Goal: Transaction & Acquisition: Purchase product/service

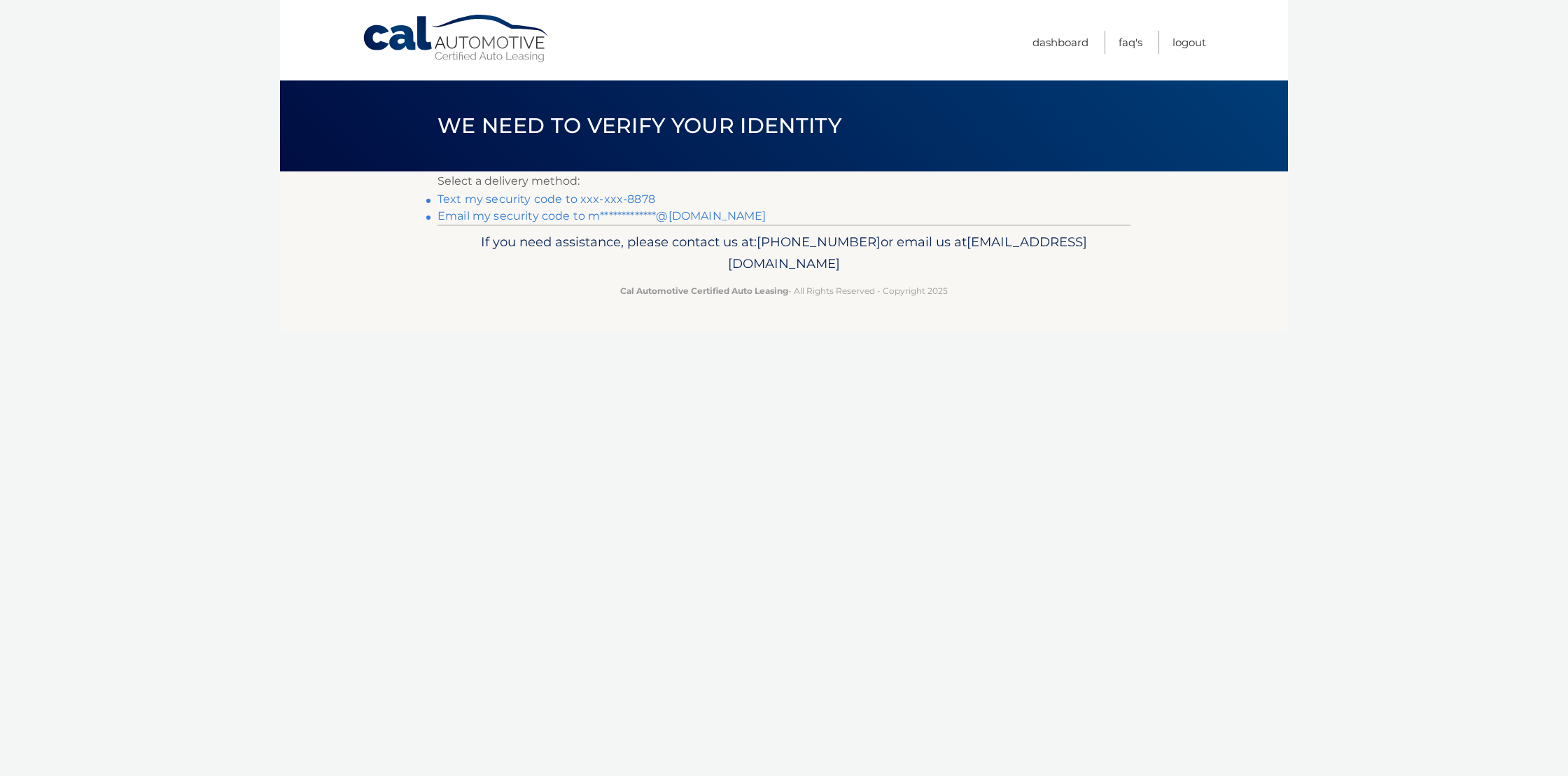
click at [498, 197] on link "Text my security code to xxx-xxx-8878" at bounding box center [546, 198] width 217 height 13
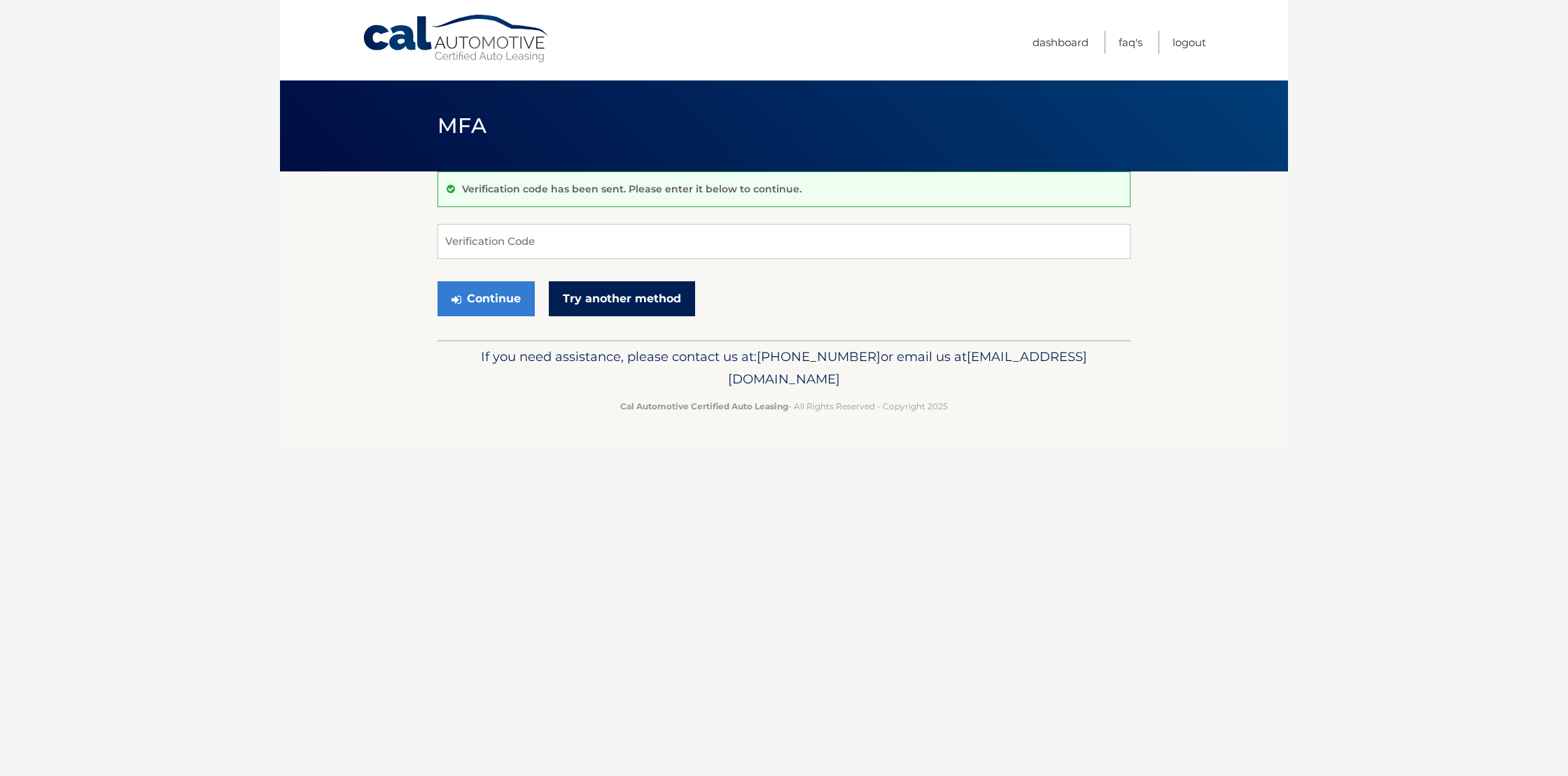
click at [653, 293] on link "Try another method" at bounding box center [622, 299] width 146 height 35
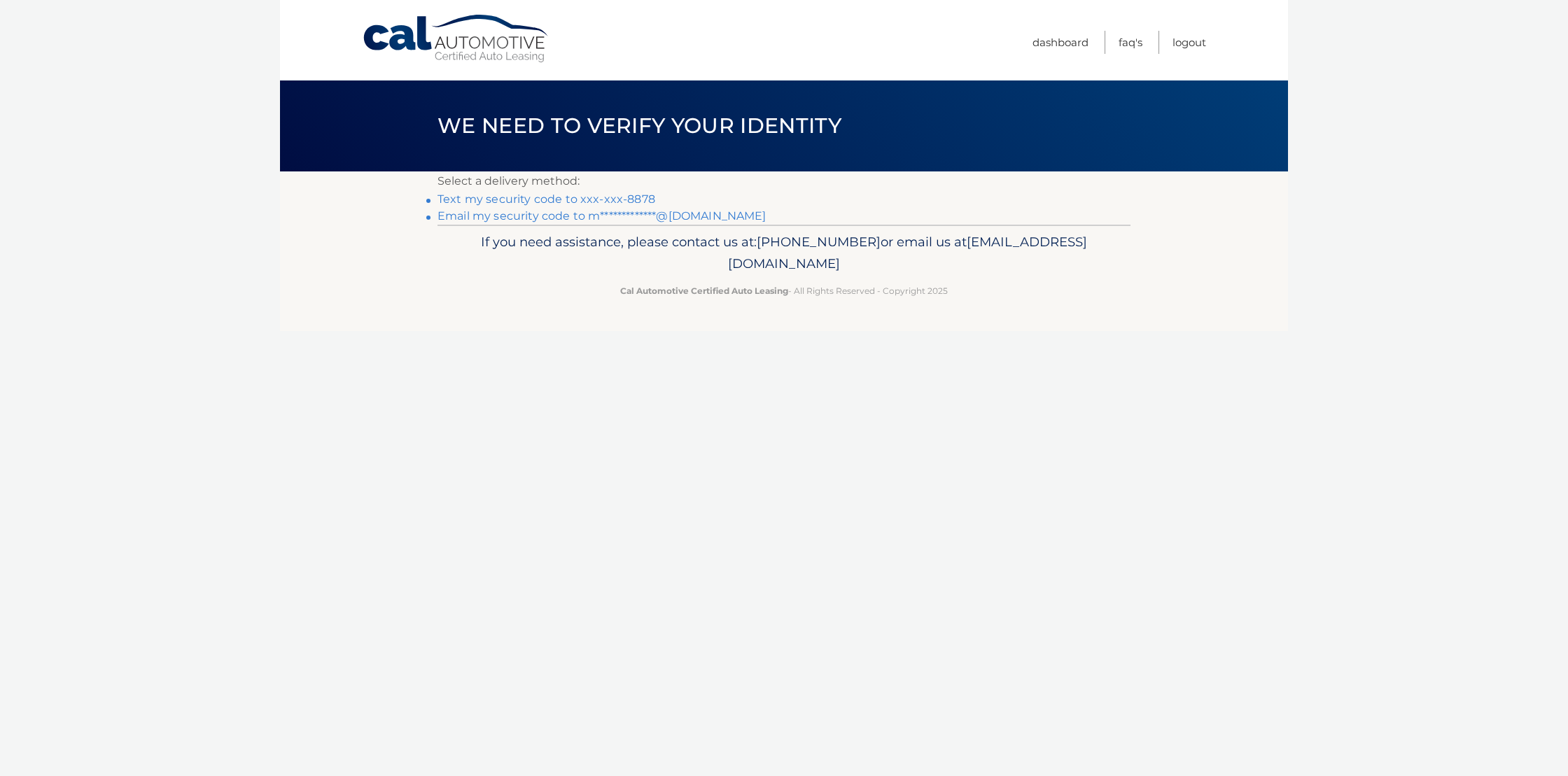
click at [551, 197] on link "Text my security code to xxx-xxx-8878" at bounding box center [546, 198] width 217 height 13
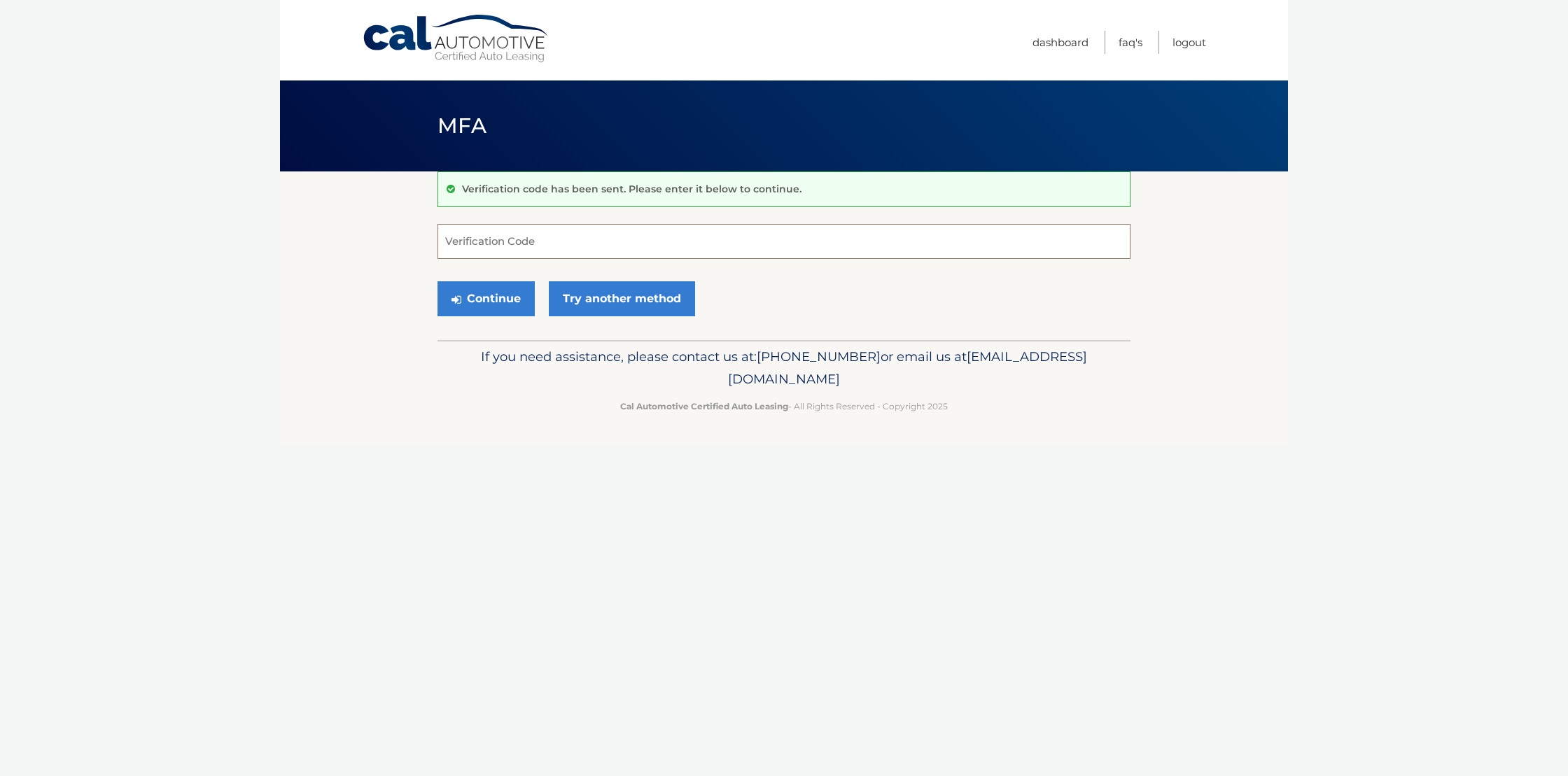
click at [565, 229] on input "Verification Code" at bounding box center [784, 242] width 693 height 35
type input "825138"
click at [501, 302] on button "Continue" at bounding box center [487, 299] width 98 height 35
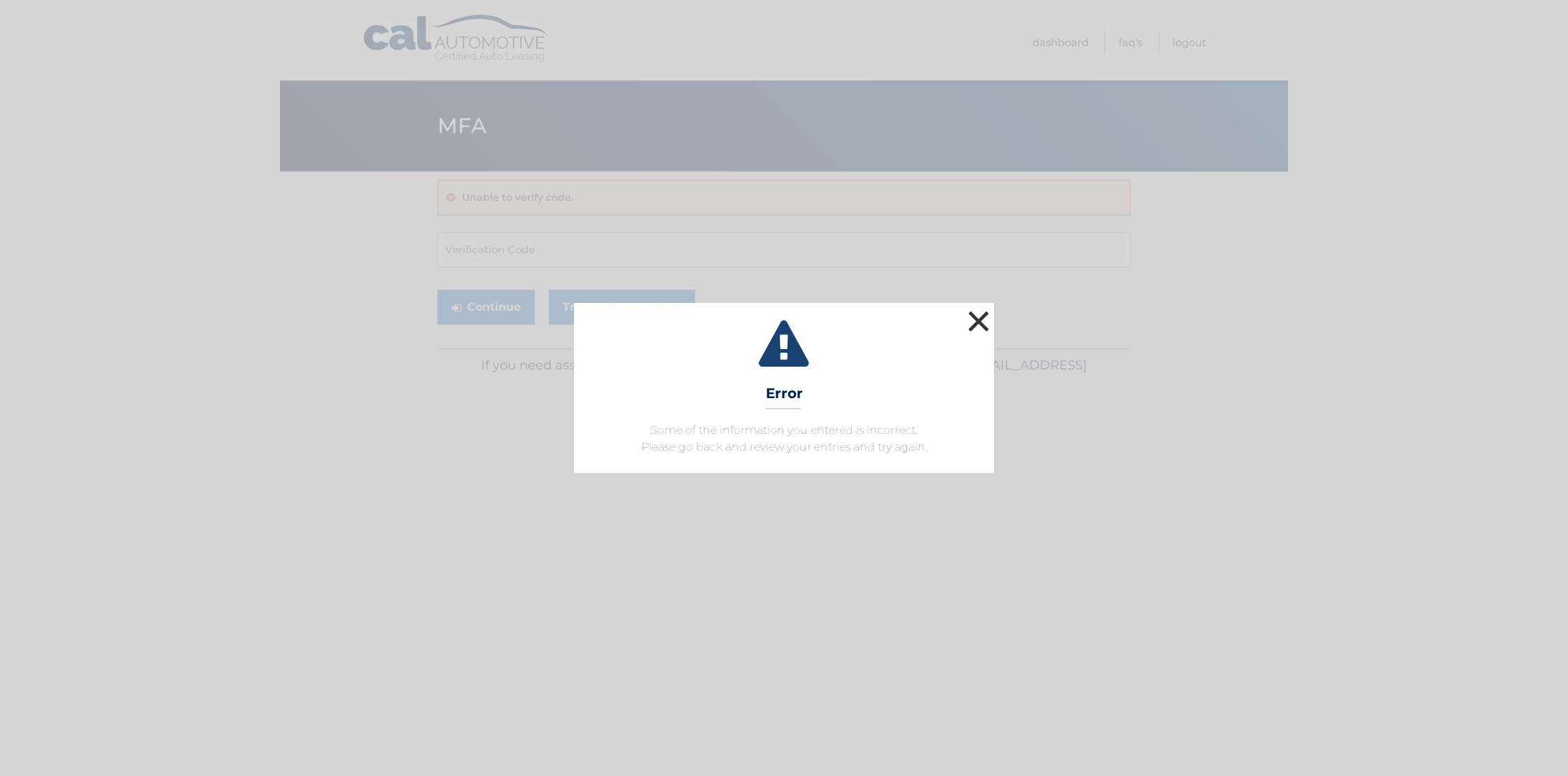
click at [976, 325] on button "×" at bounding box center [978, 321] width 28 height 28
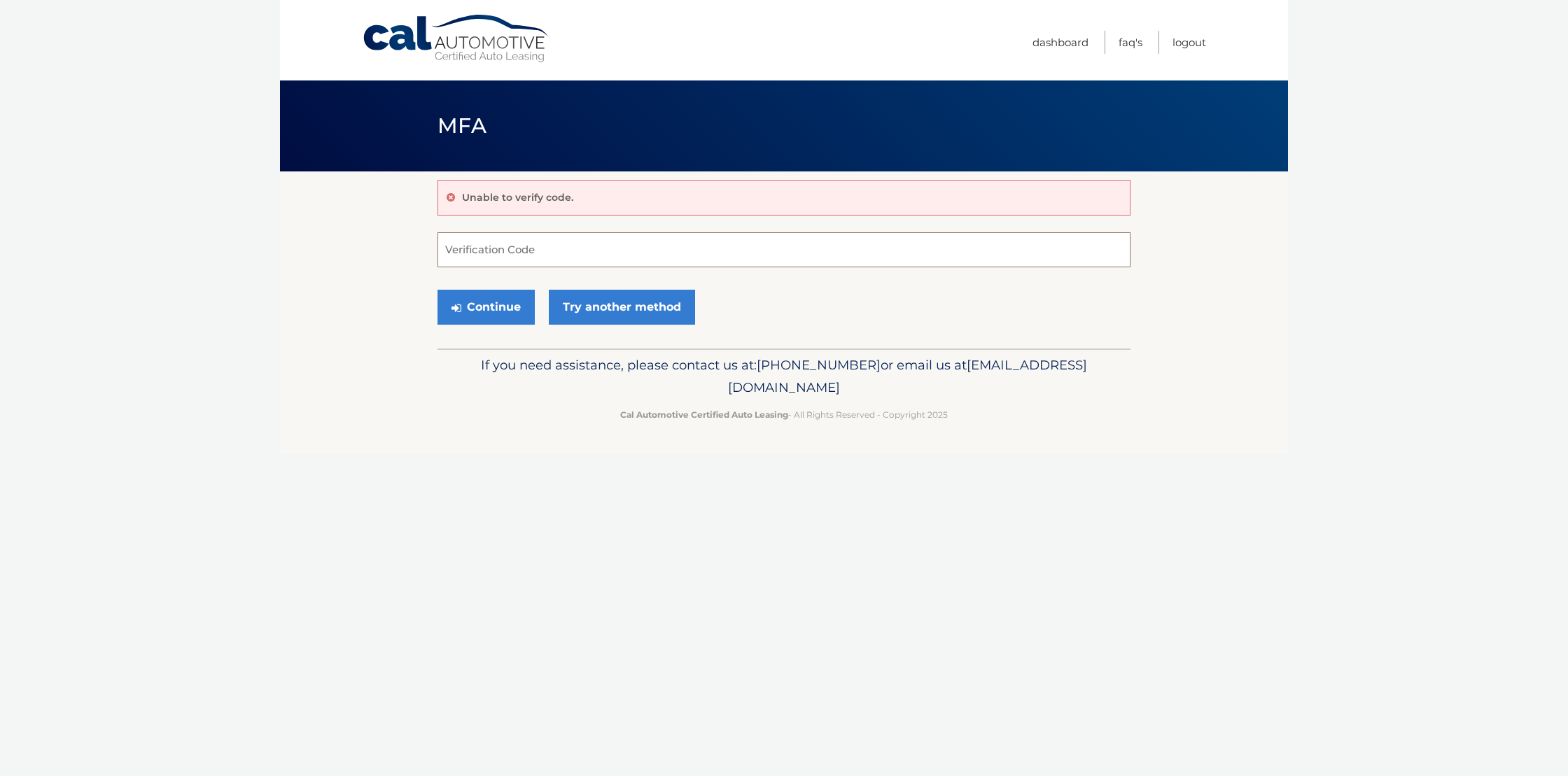
click at [643, 259] on input "Verification Code" at bounding box center [784, 250] width 693 height 35
type input "852138"
click at [522, 304] on button "Continue" at bounding box center [487, 307] width 98 height 35
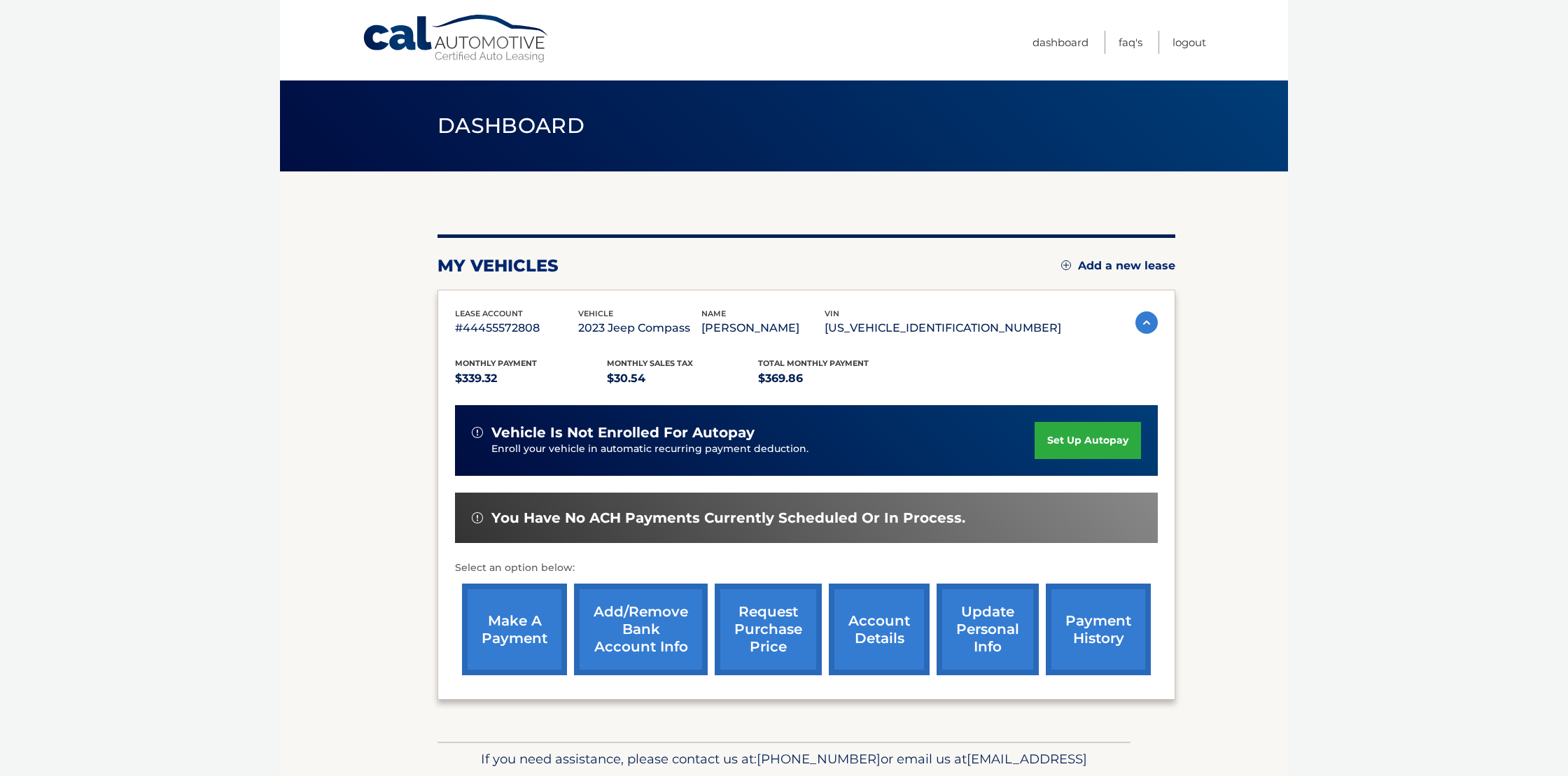
click at [513, 596] on link "make a payment" at bounding box center [515, 629] width 105 height 91
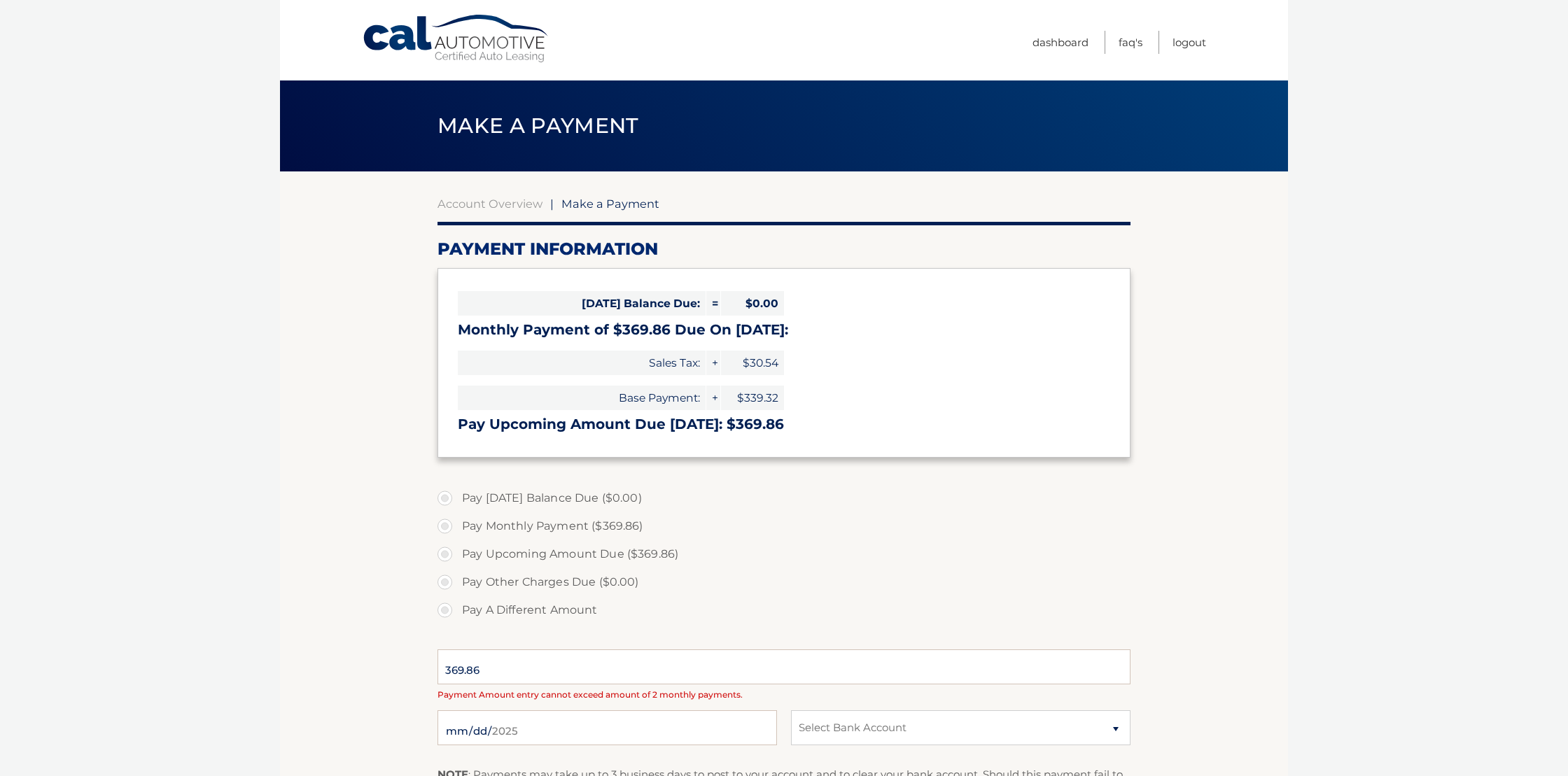
select select "YzVhYWU4MGQtNGQ3NS00ZmY1LWJiODctODMwZDc0NTc3ZGVk"
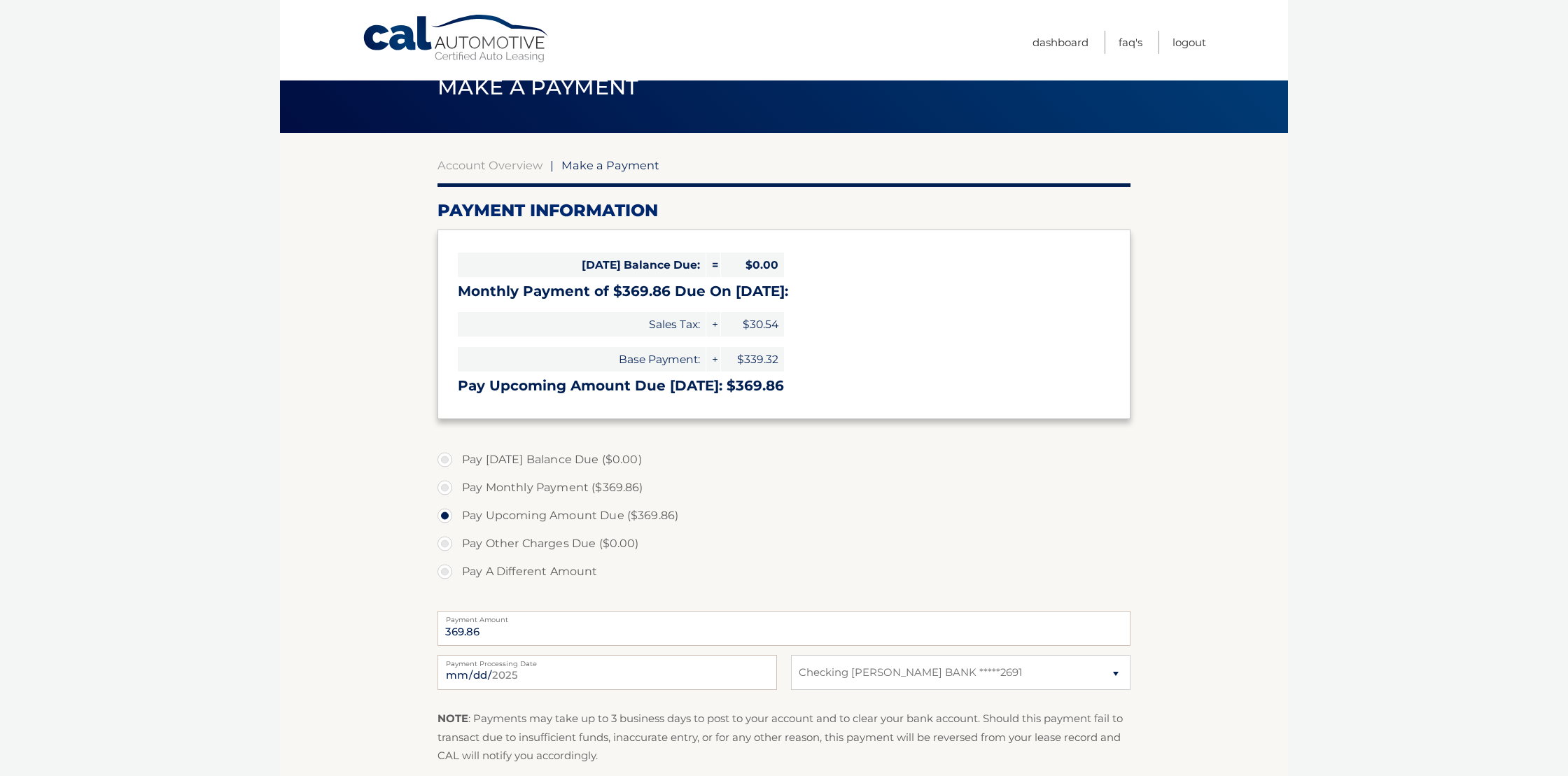
scroll to position [40, 0]
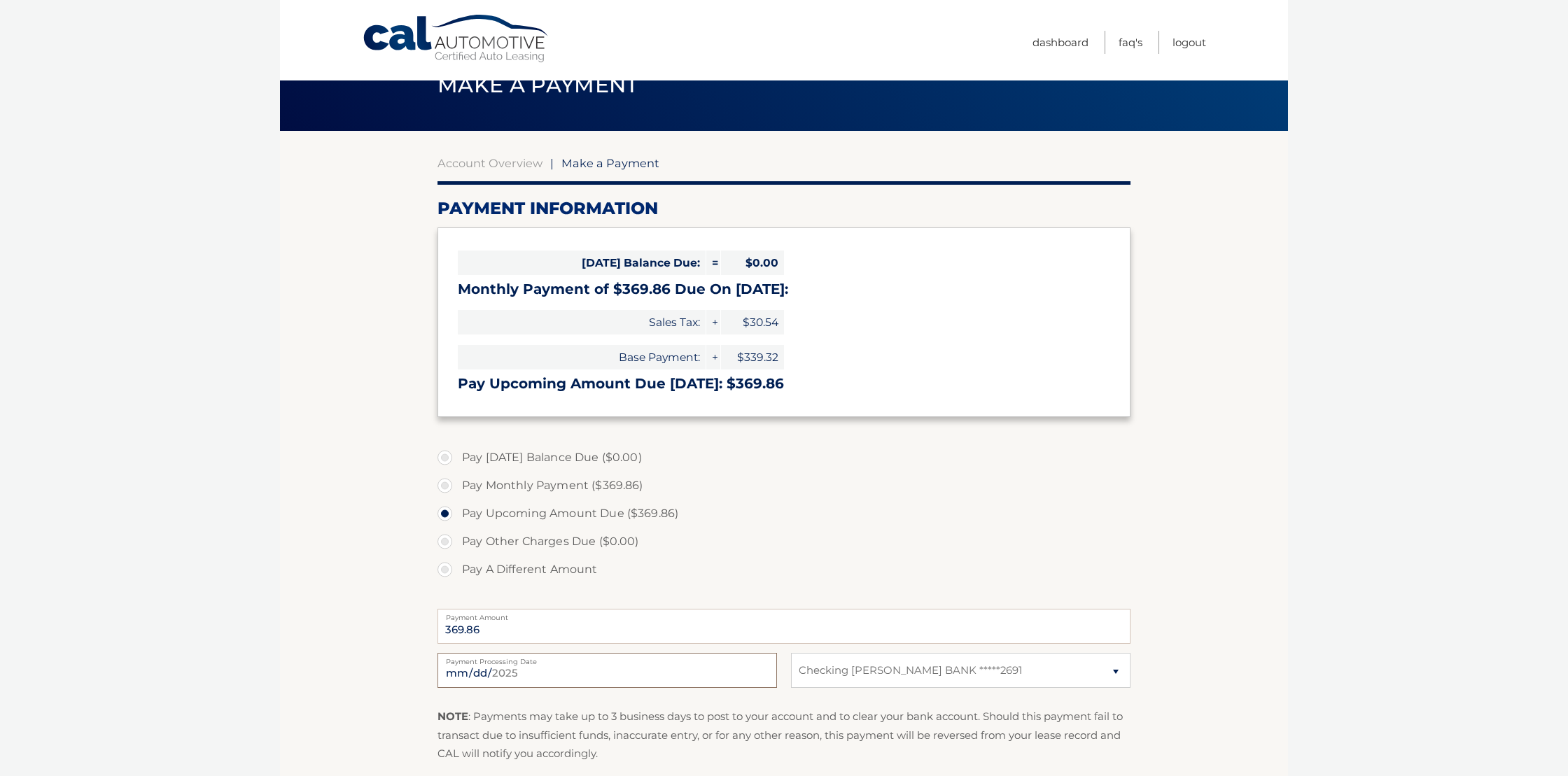
click at [578, 669] on input "[DATE]" at bounding box center [607, 670] width 339 height 35
type input "[DATE]"
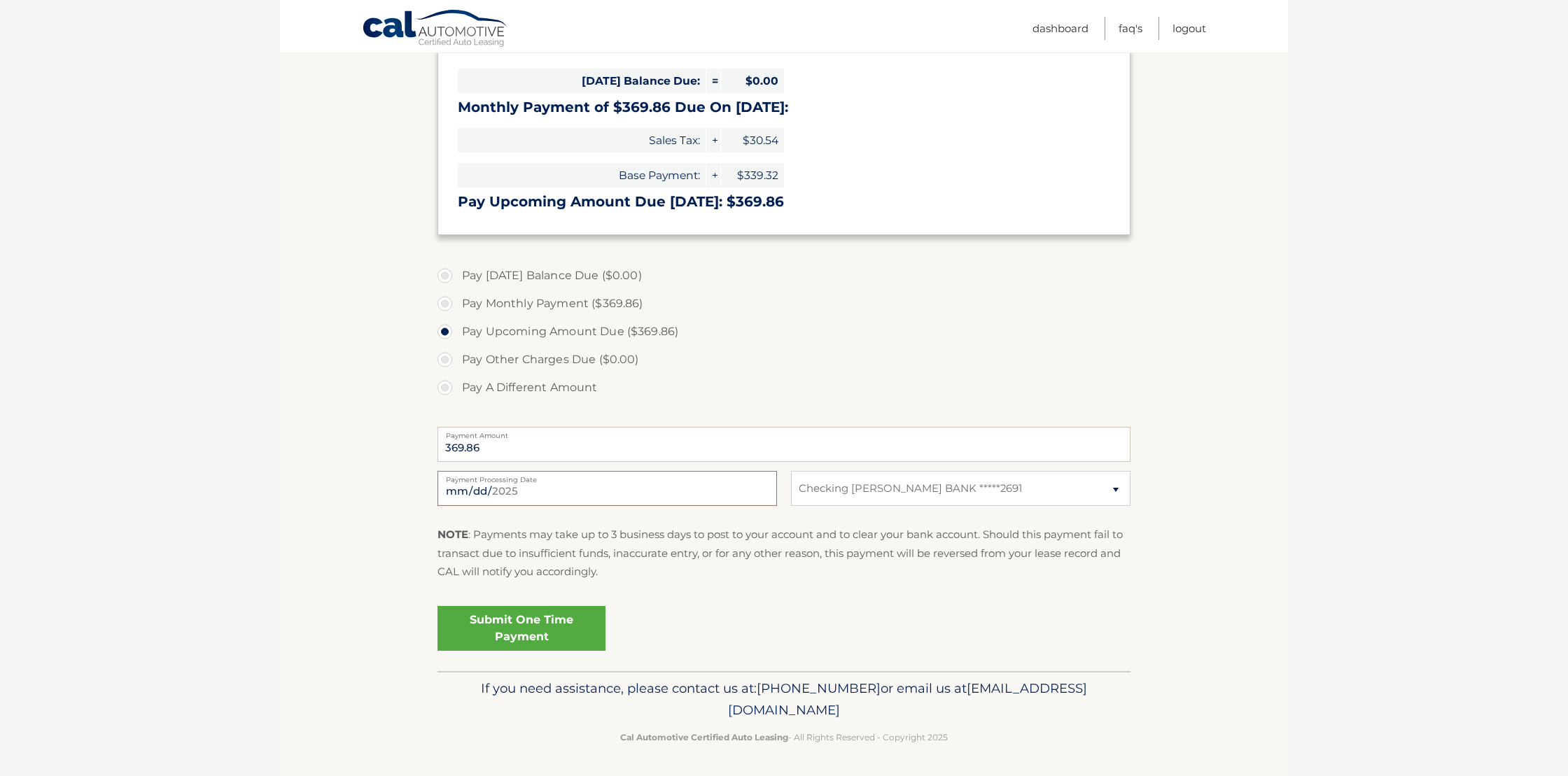
scroll to position [224, 0]
click at [526, 627] on link "Submit One Time Payment" at bounding box center [522, 627] width 168 height 45
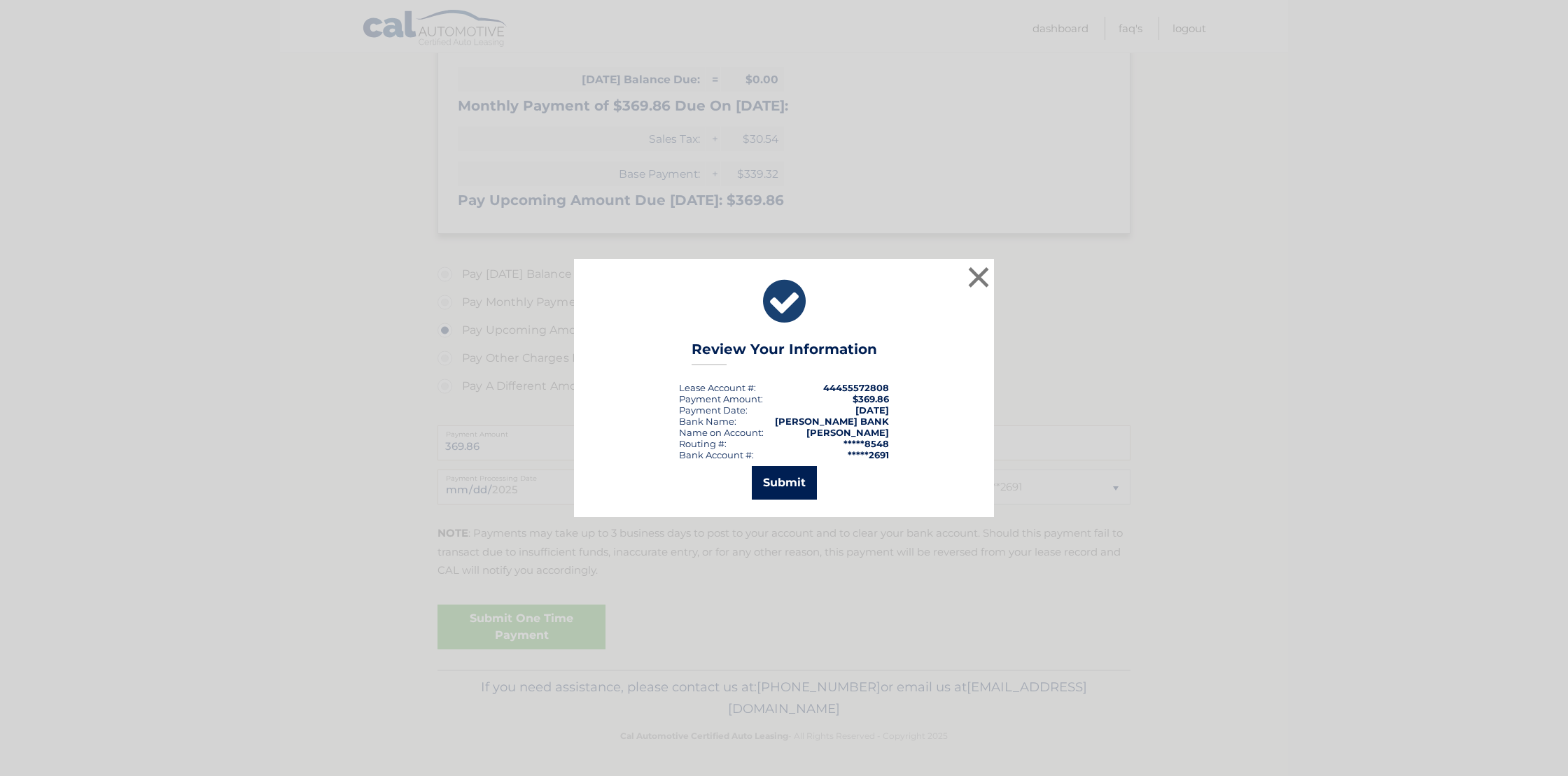
click at [786, 479] on button "Submit" at bounding box center [784, 483] width 65 height 34
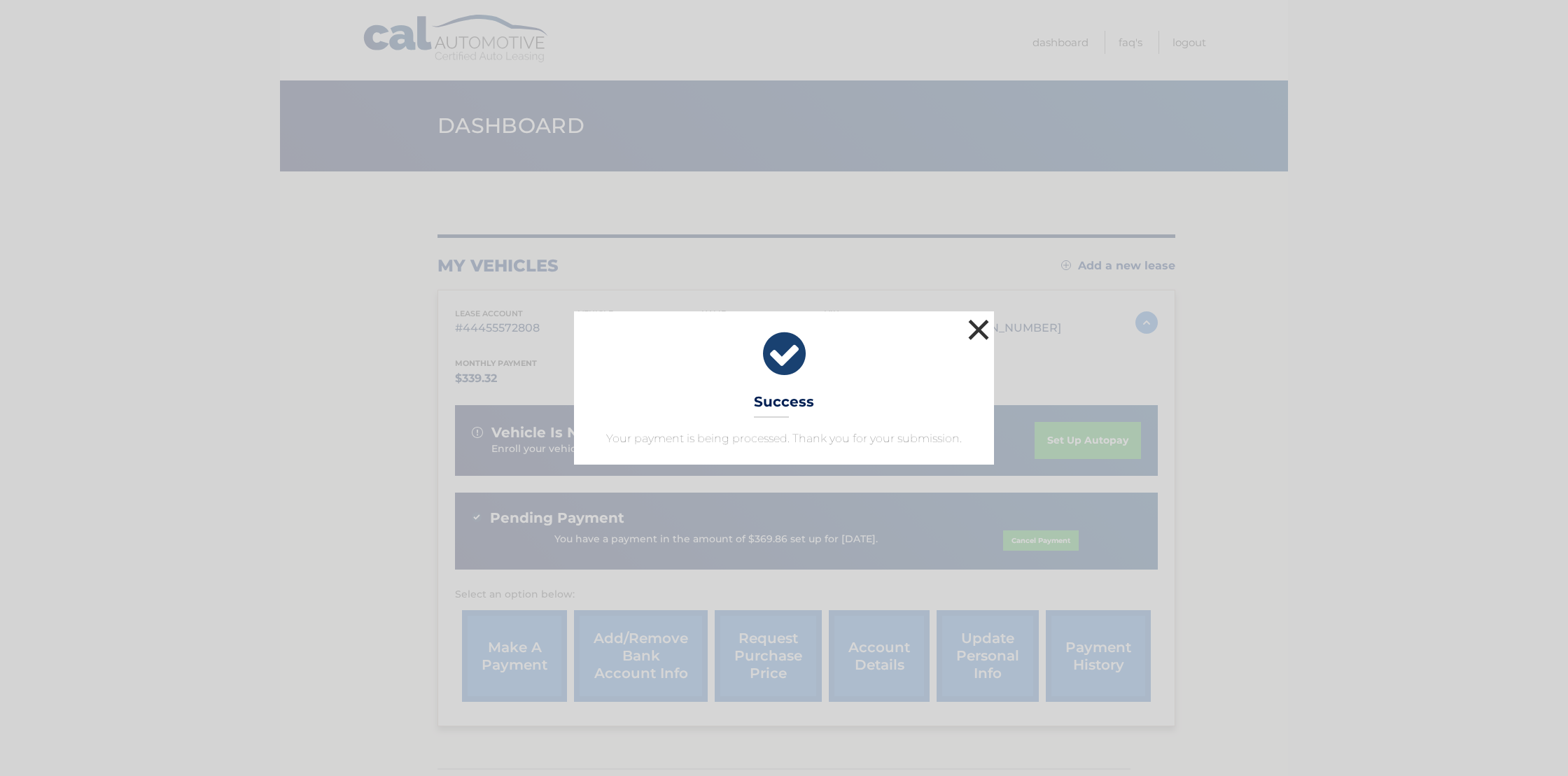
click at [979, 325] on button "×" at bounding box center [978, 329] width 28 height 28
